Goal: Task Accomplishment & Management: Manage account settings

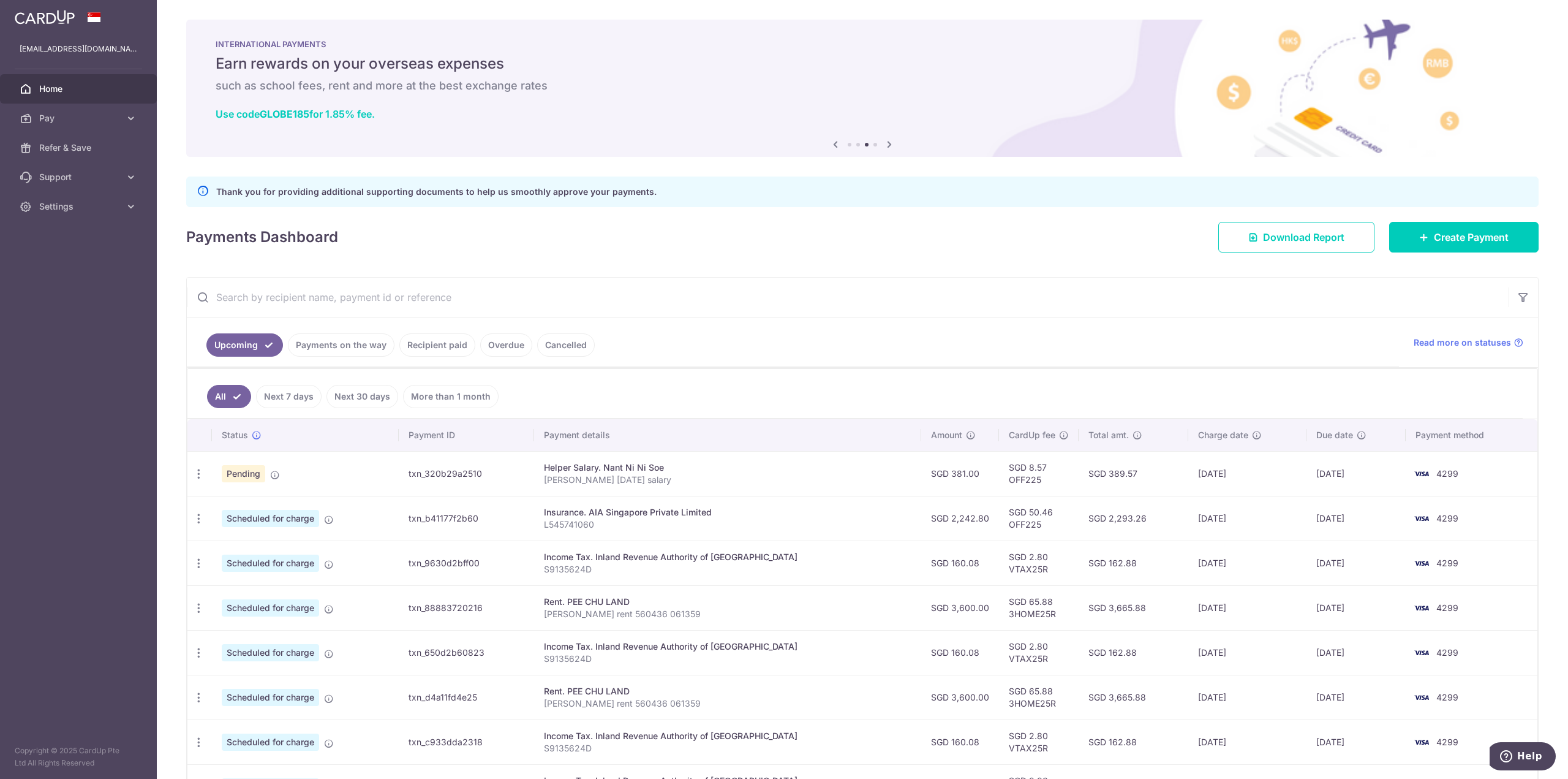
click at [70, 92] on span "Home" at bounding box center [80, 89] width 81 height 12
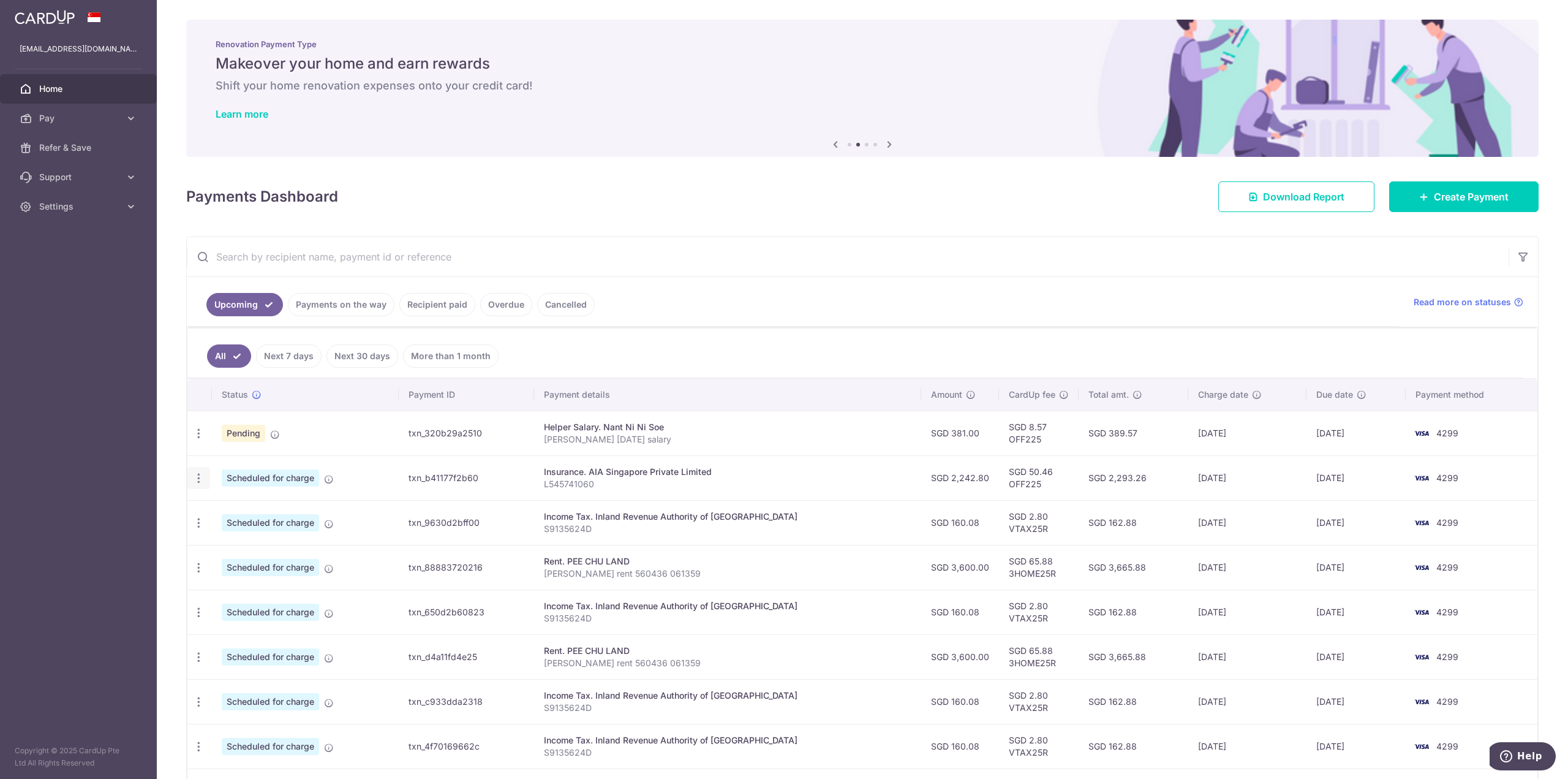
click at [196, 481] on icon "button" at bounding box center [199, 478] width 13 height 13
click at [268, 514] on span "Update payment" at bounding box center [264, 511] width 83 height 15
radio input "true"
type input "2,242.80"
type input "15/10/2025"
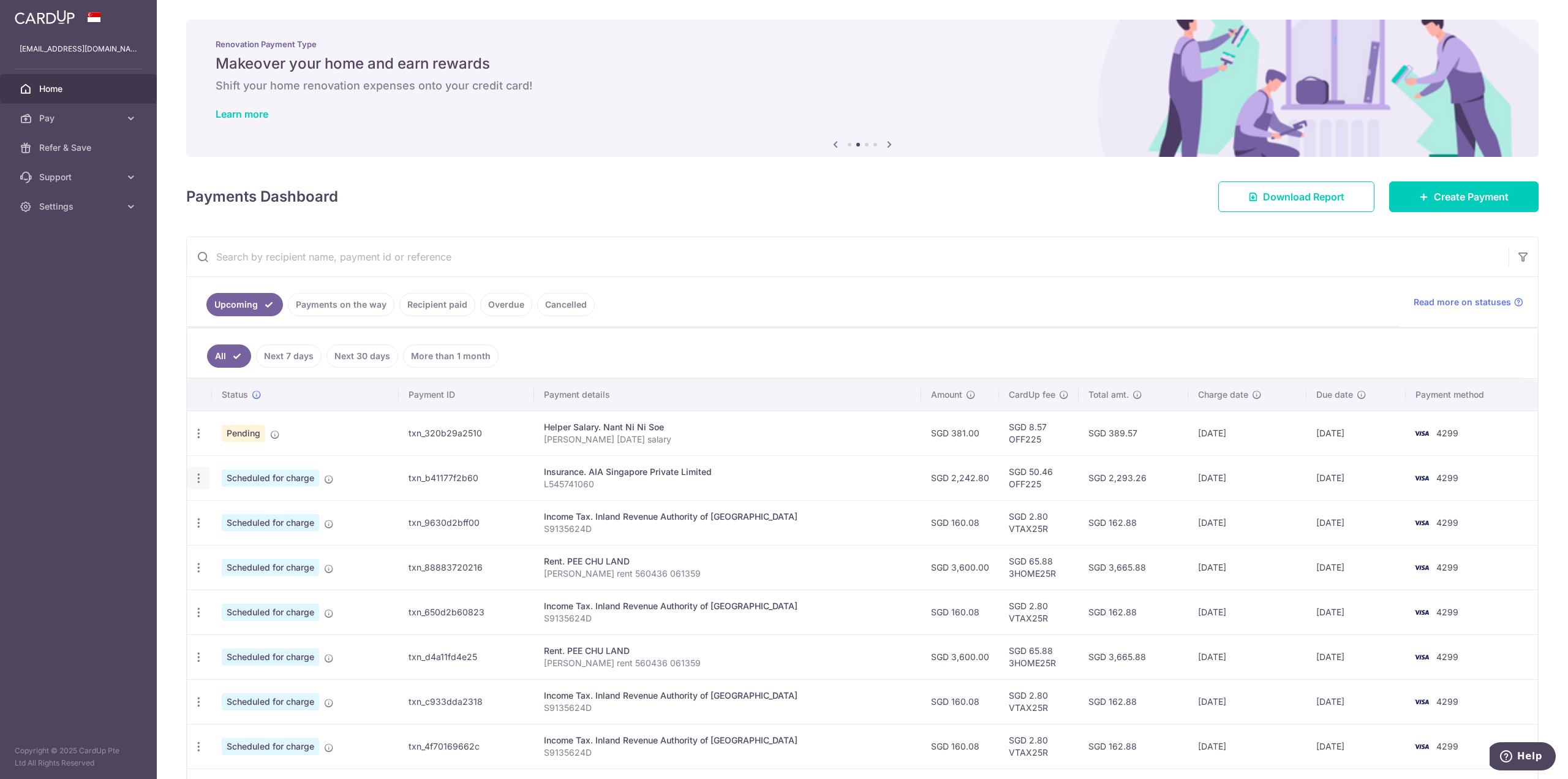
type input "L545741060"
type input "OFF225"
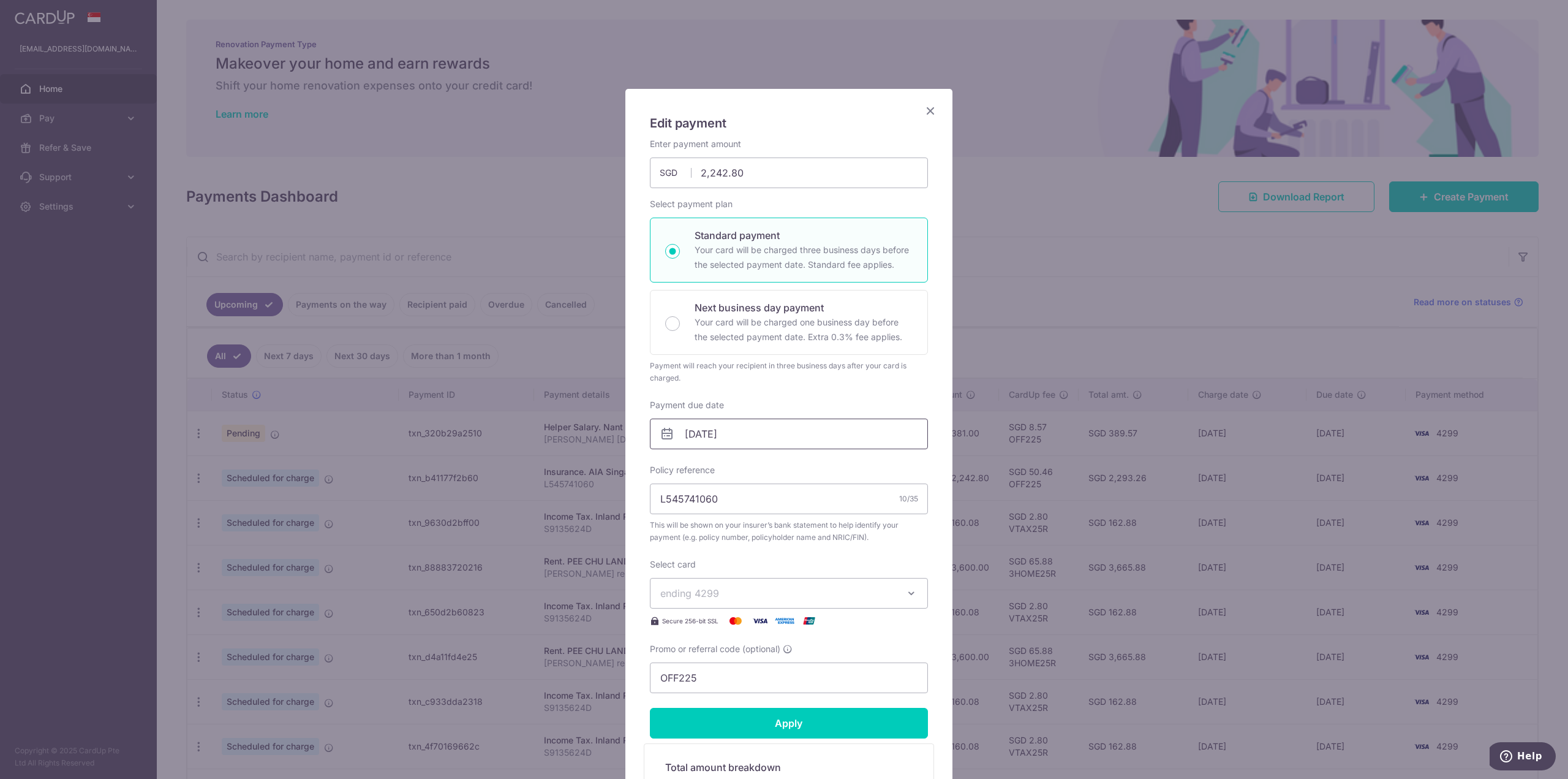
click at [705, 438] on input "15/10/2025" at bounding box center [788, 434] width 278 height 31
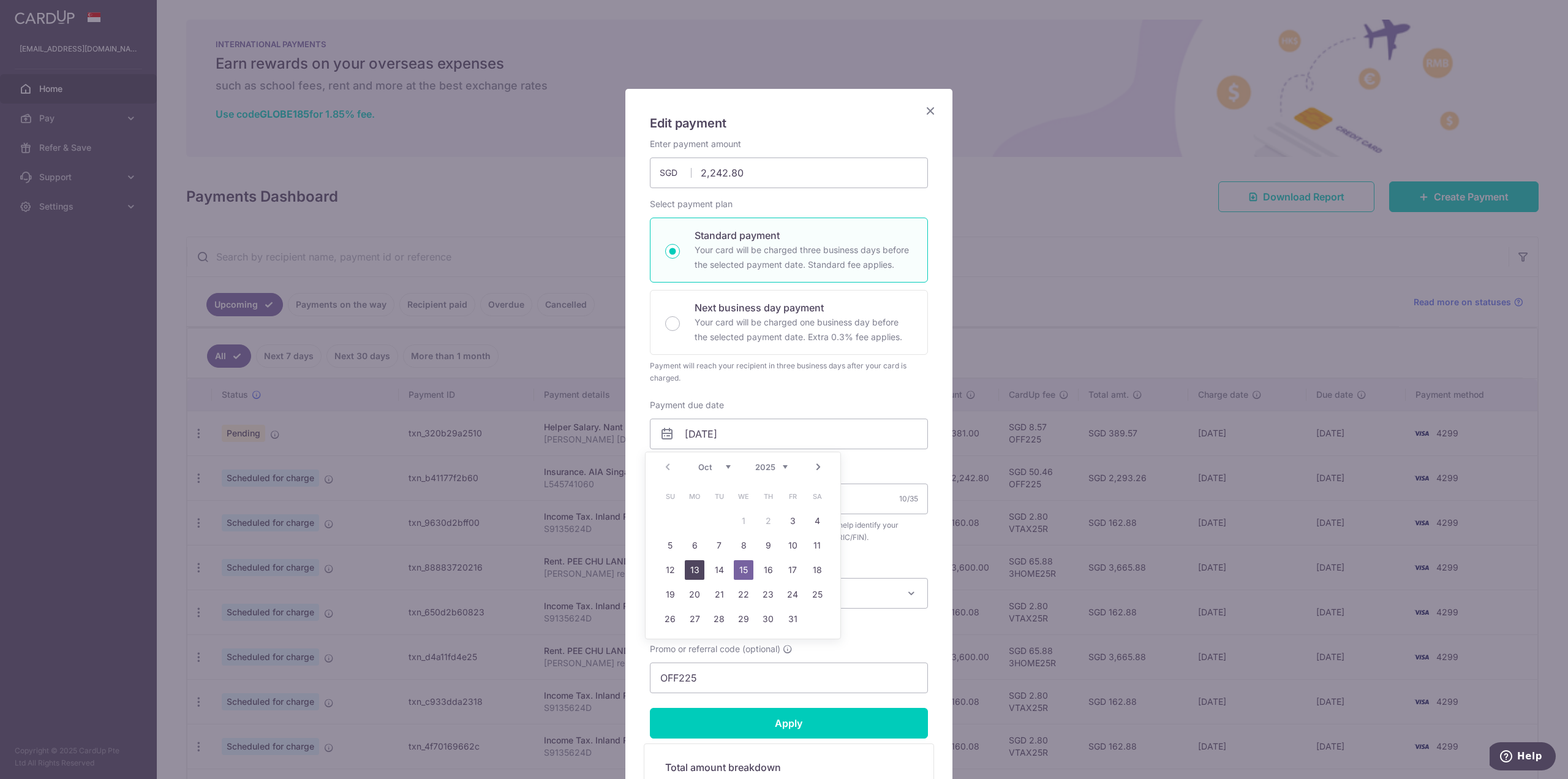
click at [692, 570] on link "13" at bounding box center [694, 569] width 19 height 19
type input "13/10/2025"
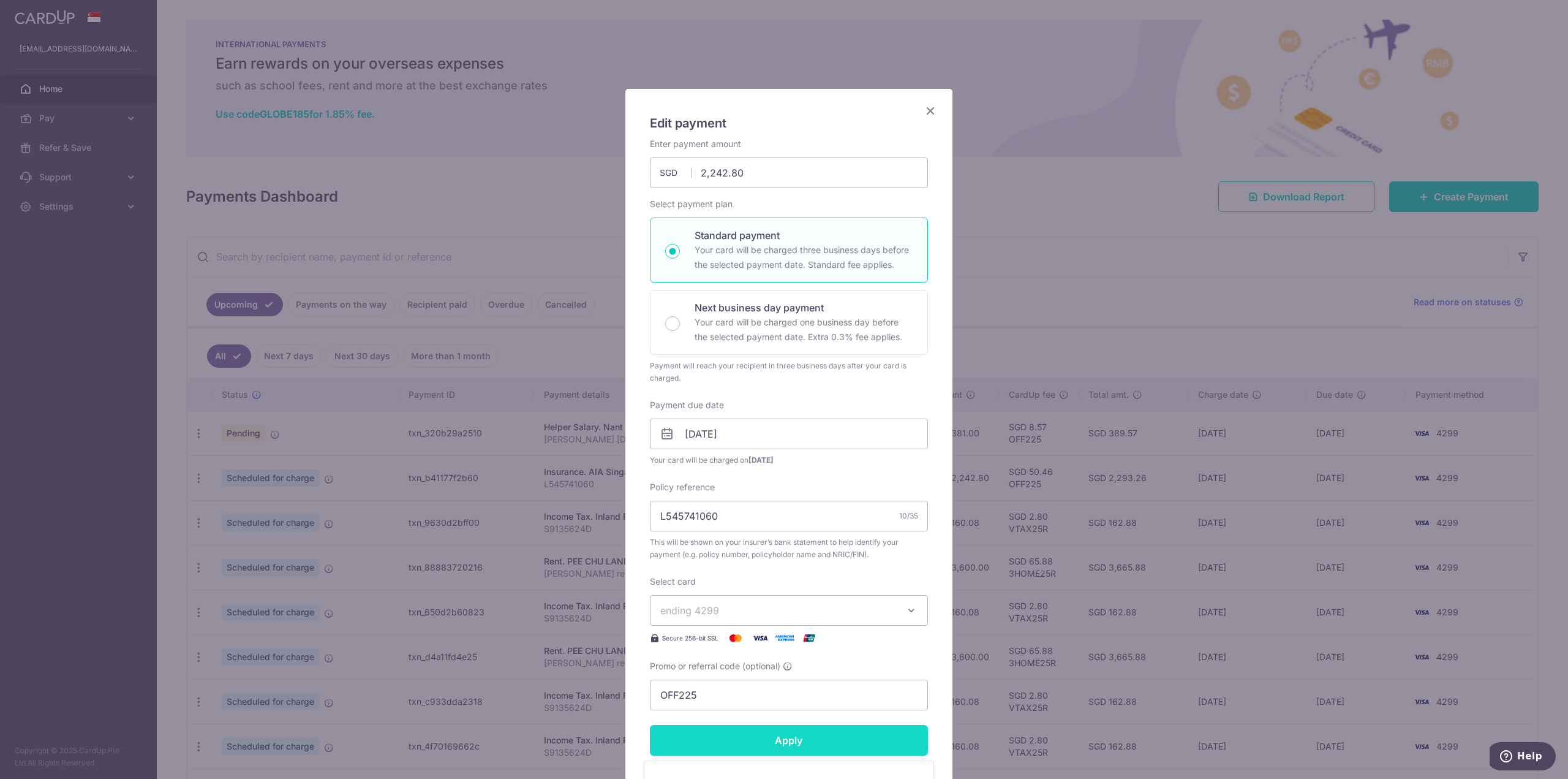
click at [811, 732] on input "Apply" at bounding box center [788, 740] width 278 height 31
type input "Successfully Applied"
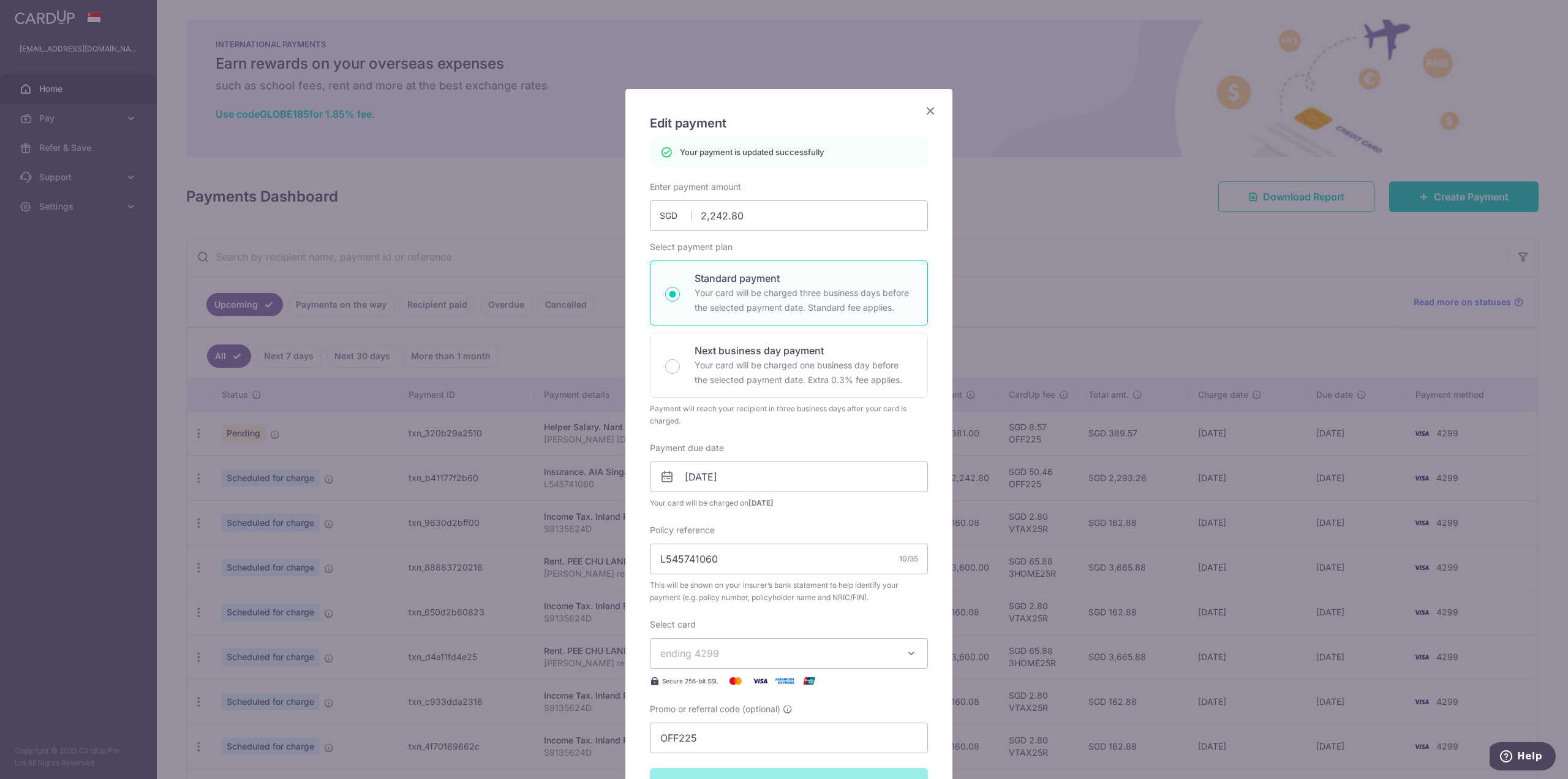
click at [929, 108] on icon "Close" at bounding box center [930, 110] width 15 height 15
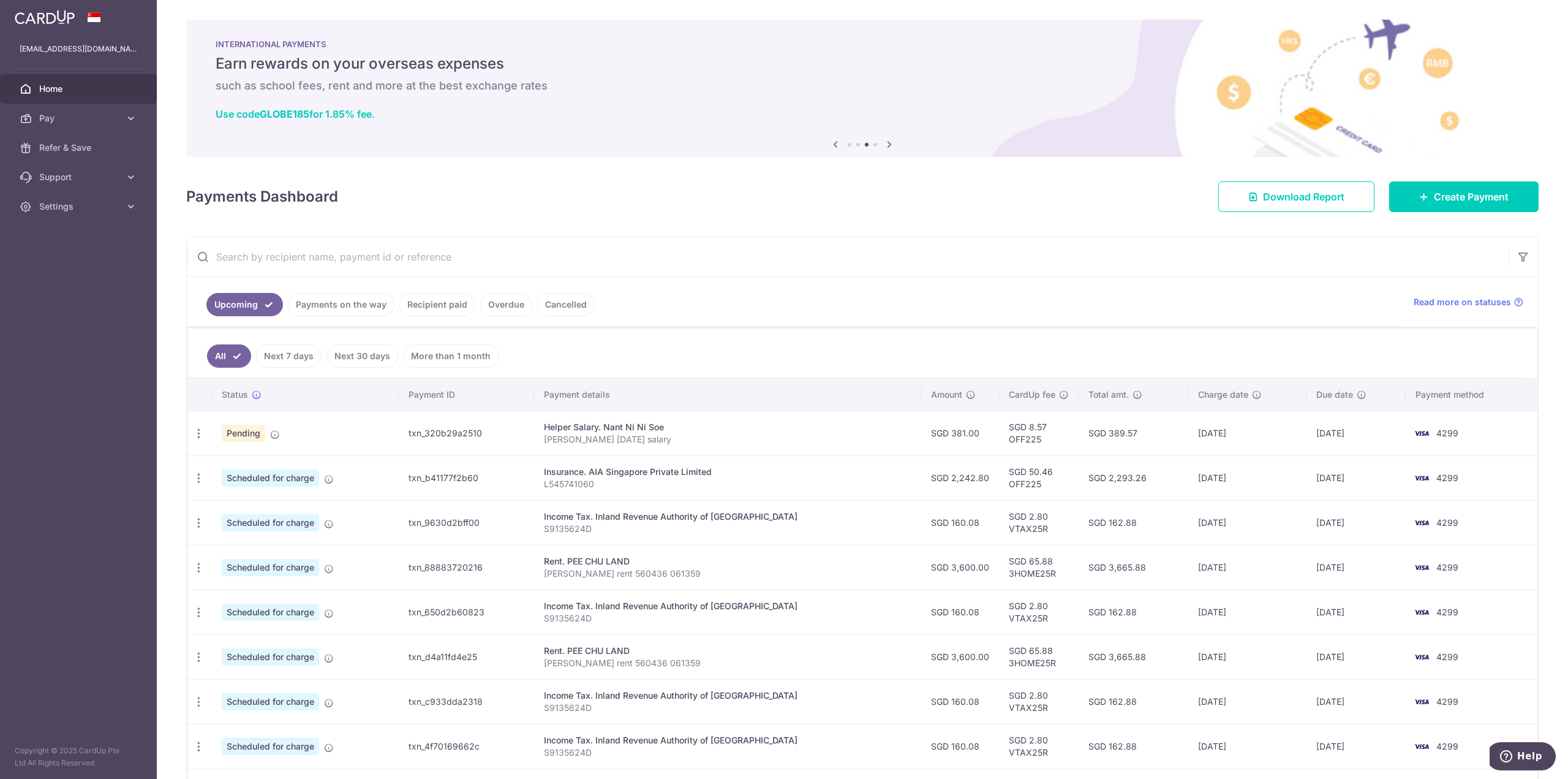
click at [821, 327] on div "Upcoming Payments on the way Recipient paid Overdue Cancelled Read more on stat…" at bounding box center [863, 302] width 1351 height 50
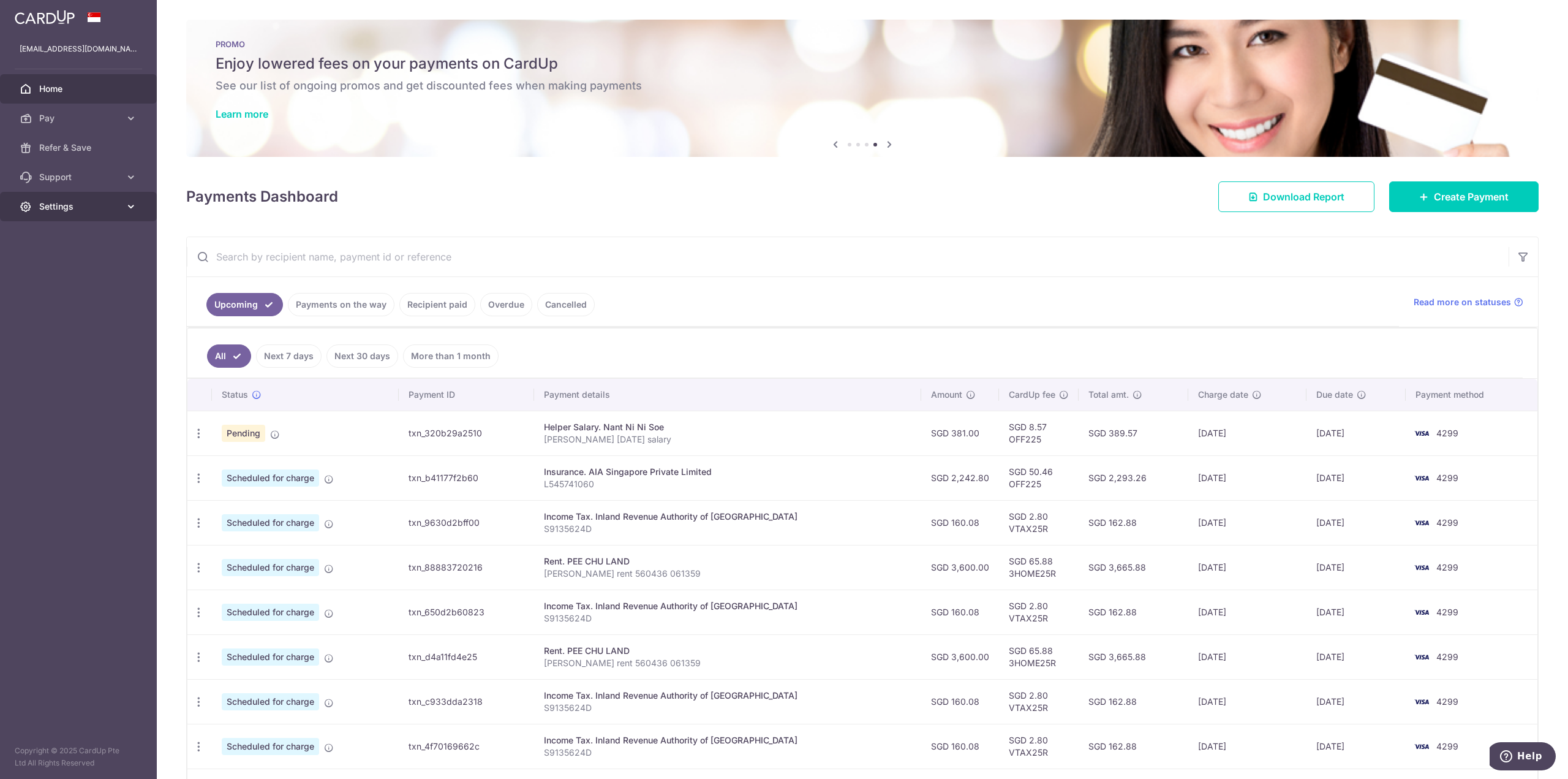
click at [97, 205] on span "Settings" at bounding box center [80, 206] width 81 height 12
click at [82, 265] on span "Logout" at bounding box center [80, 265] width 81 height 12
